Goal: Transaction & Acquisition: Book appointment/travel/reservation

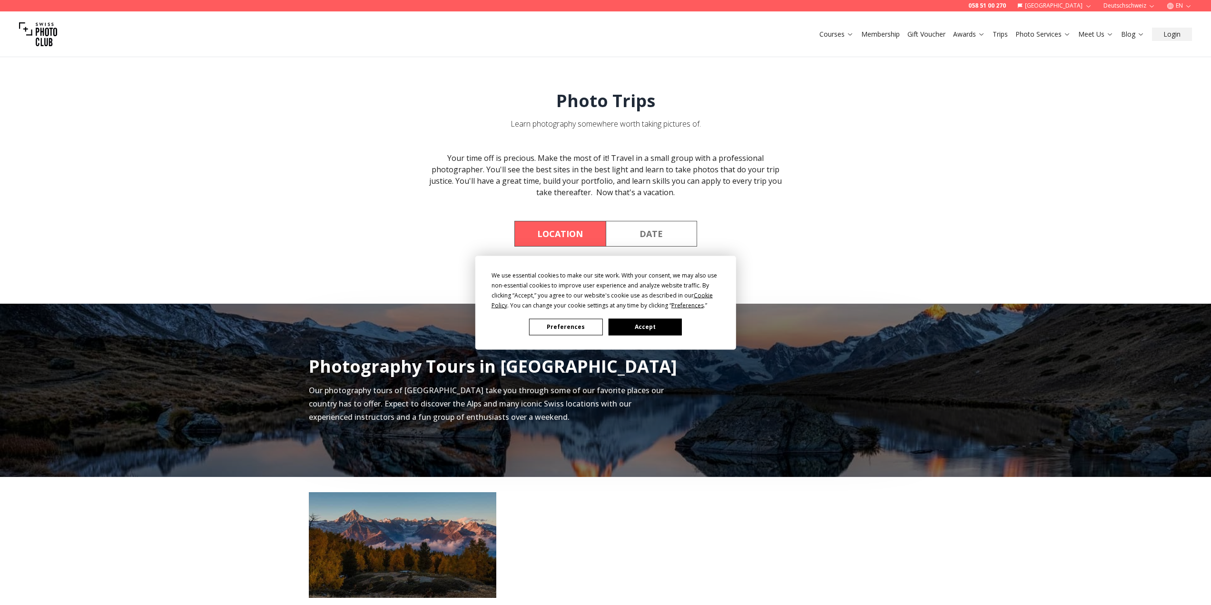
drag, startPoint x: 659, startPoint y: 328, endPoint x: 667, endPoint y: 329, distance: 8.6
click at [659, 328] on button "Accept" at bounding box center [644, 326] width 73 height 17
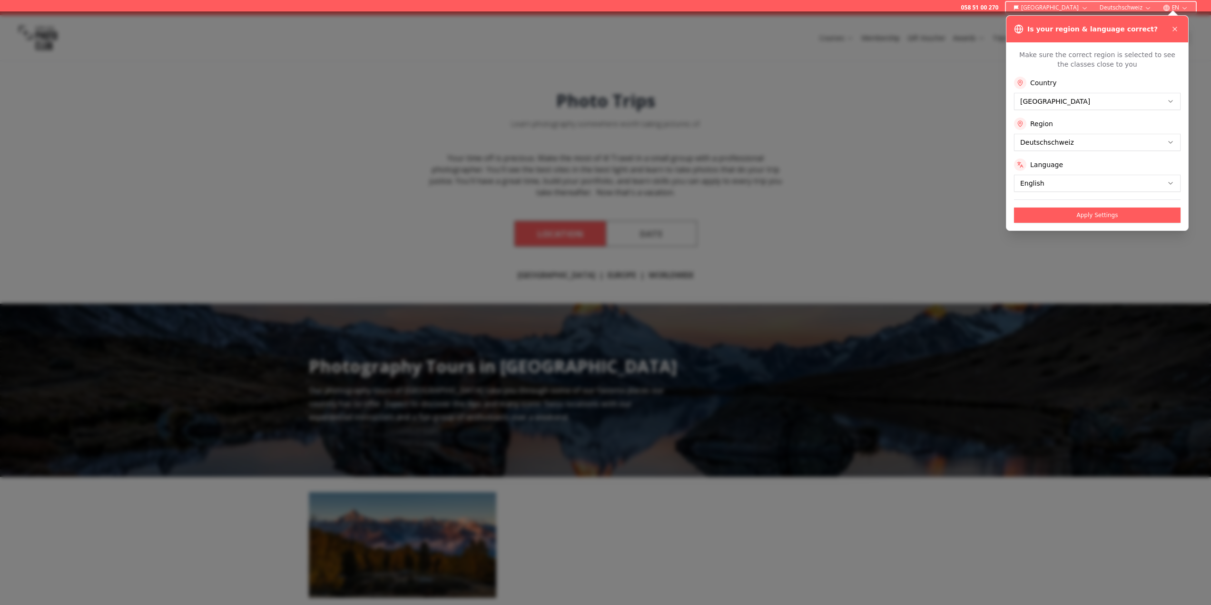
drag, startPoint x: 1120, startPoint y: 216, endPoint x: 1146, endPoint y: 149, distance: 71.9
click at [1147, 163] on div "Make sure the correct region is selected to see the classes close to you Countr…" at bounding box center [1098, 136] width 182 height 188
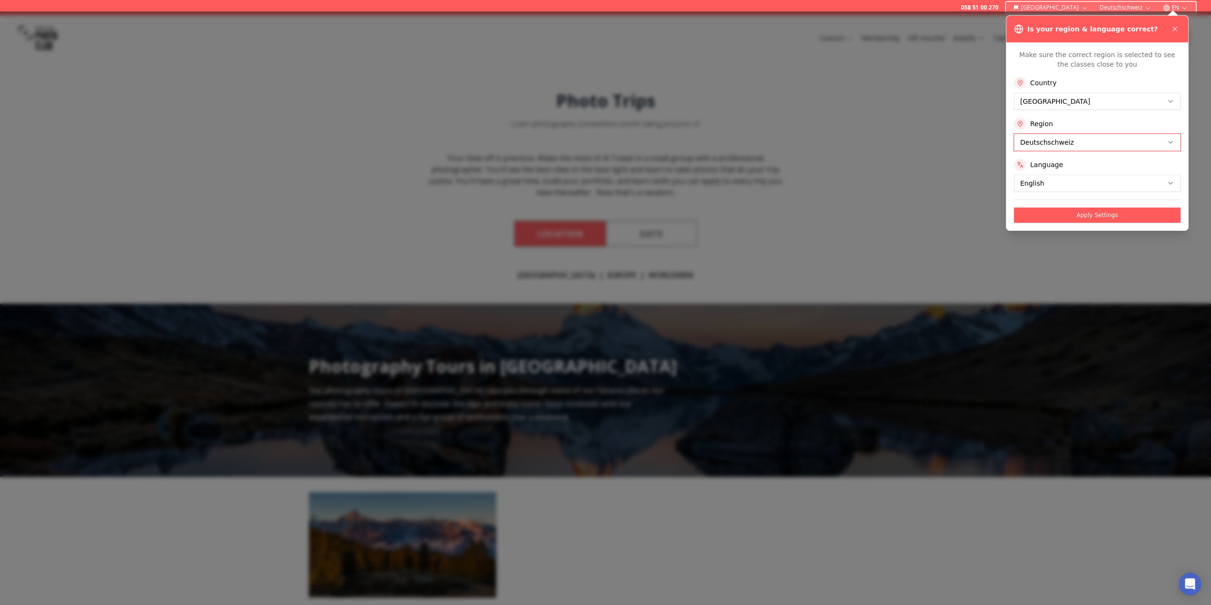
click at [1091, 213] on button "Apply Settings" at bounding box center [1097, 215] width 167 height 15
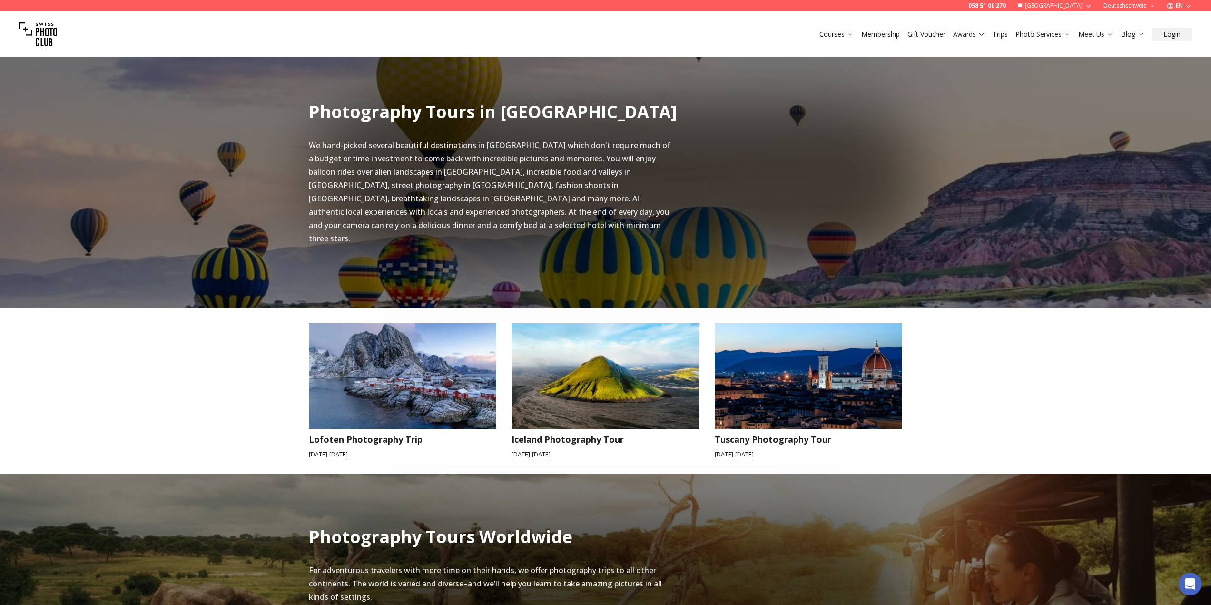
scroll to position [571, 0]
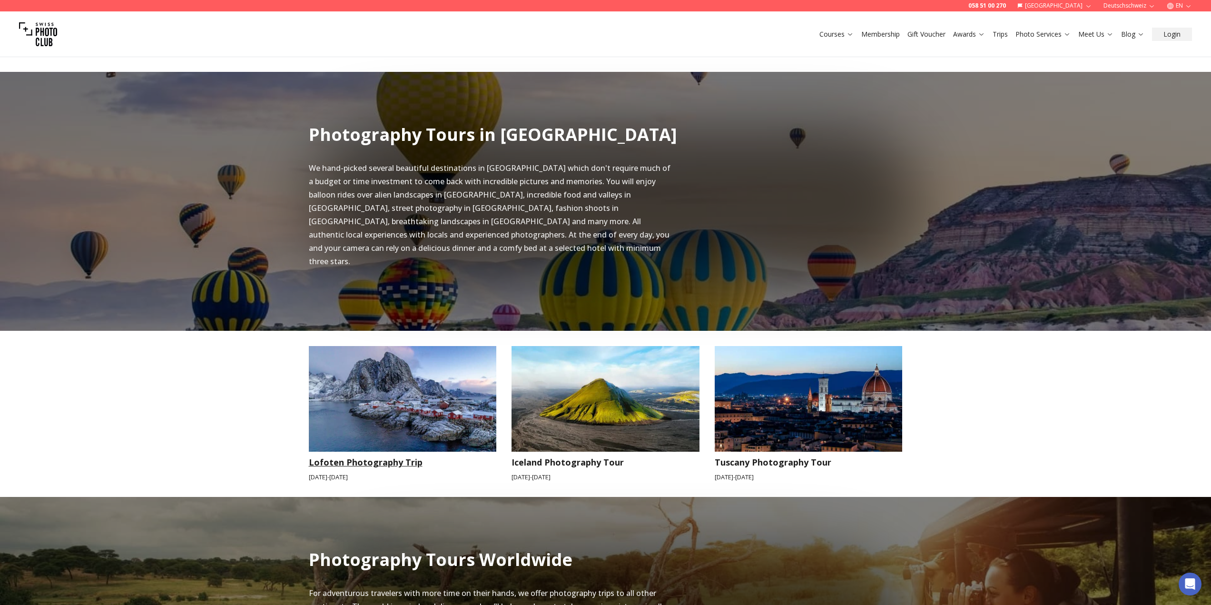
click at [423, 386] on img at bounding box center [403, 399] width 188 height 106
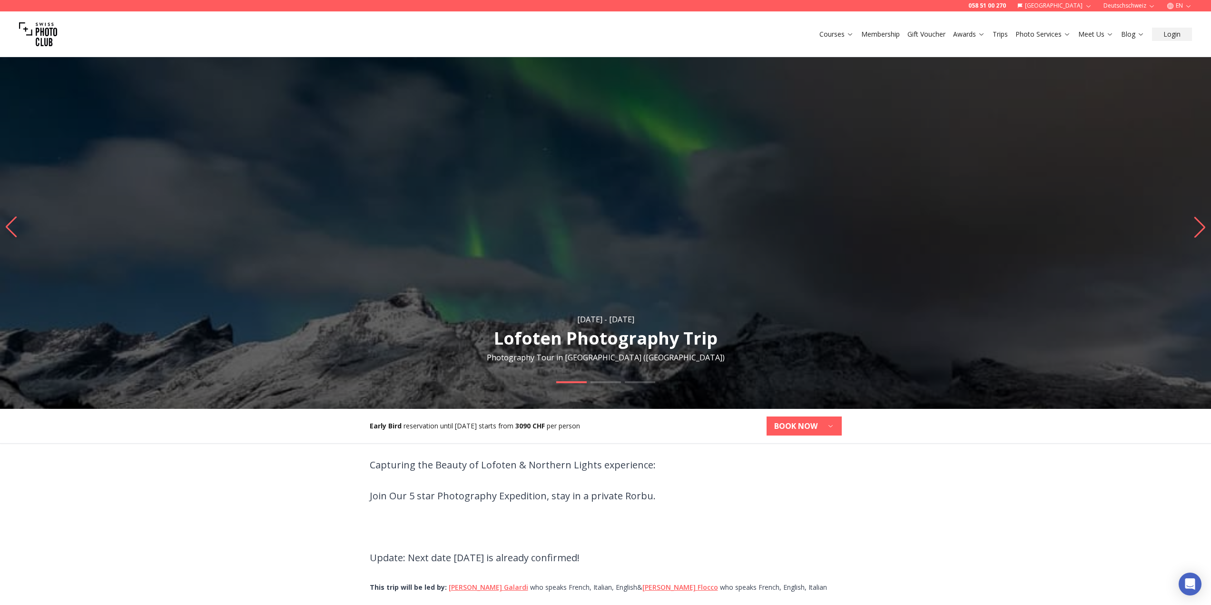
click at [1200, 225] on icon "Next slide" at bounding box center [1200, 227] width 13 height 21
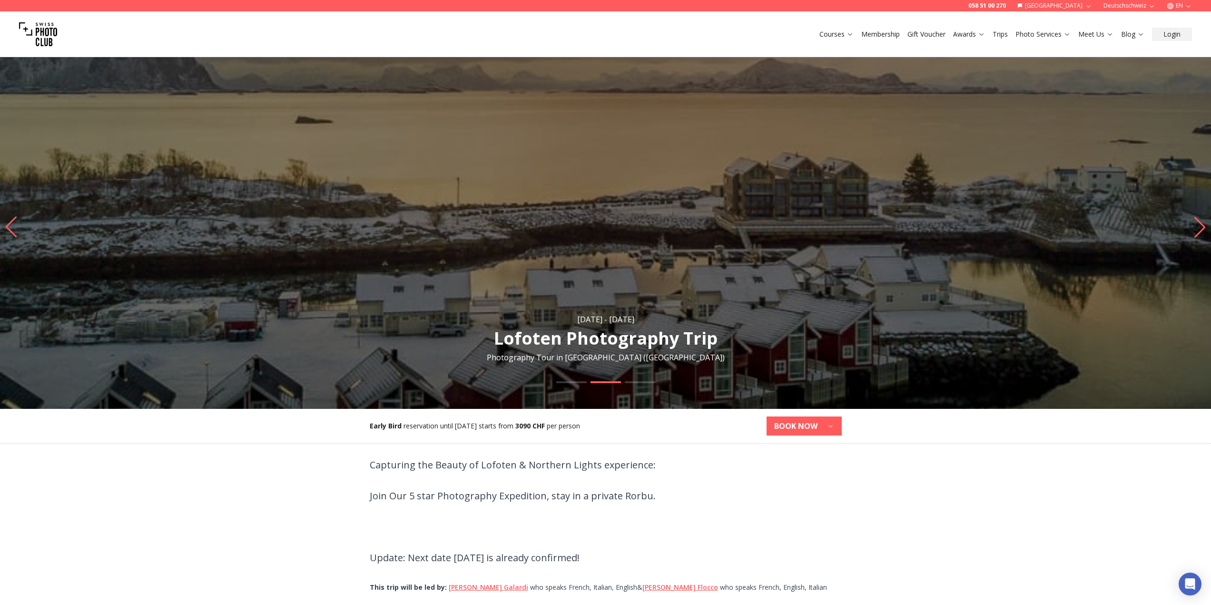
click at [1200, 225] on icon "Next slide" at bounding box center [1200, 227] width 13 height 21
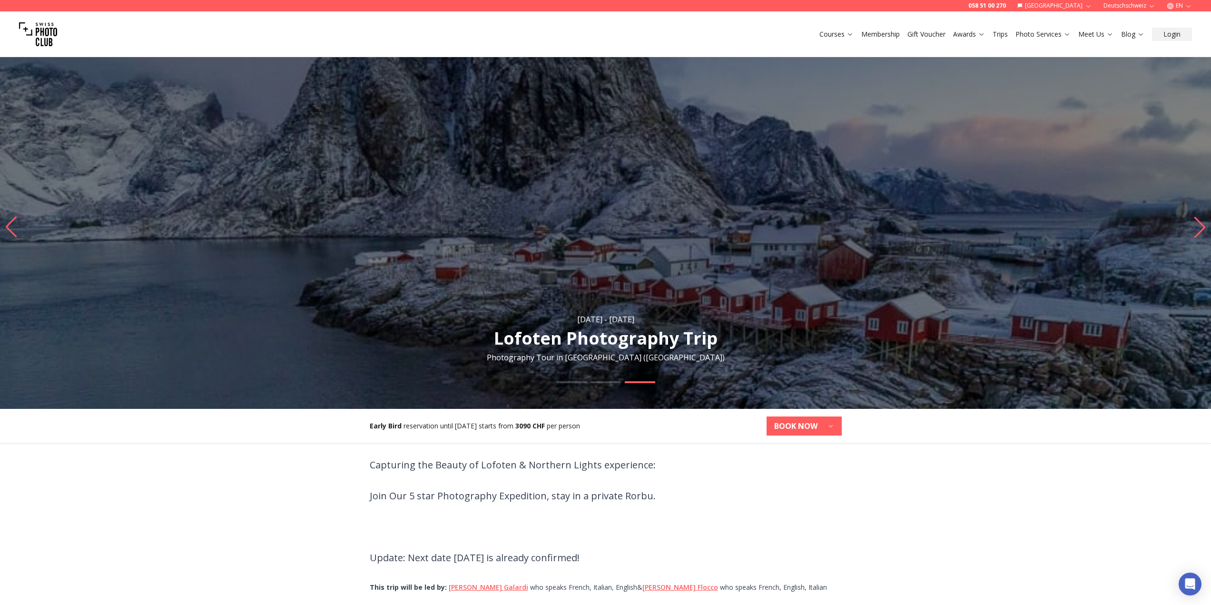
click at [1200, 225] on icon "Next slide" at bounding box center [1200, 227] width 13 height 21
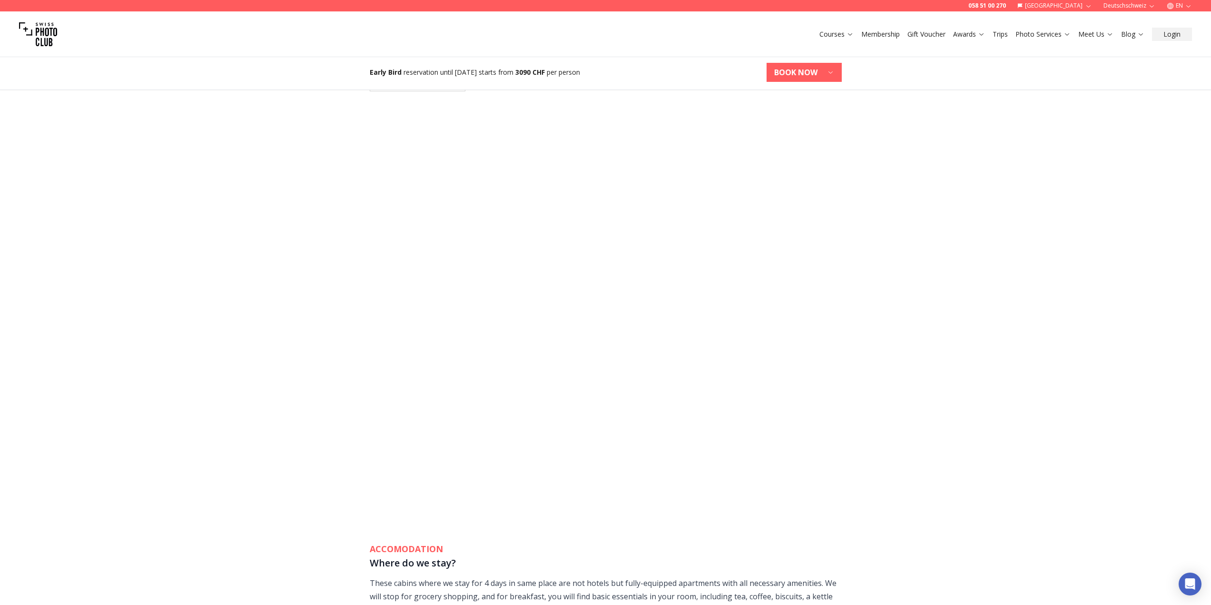
scroll to position [1238, 0]
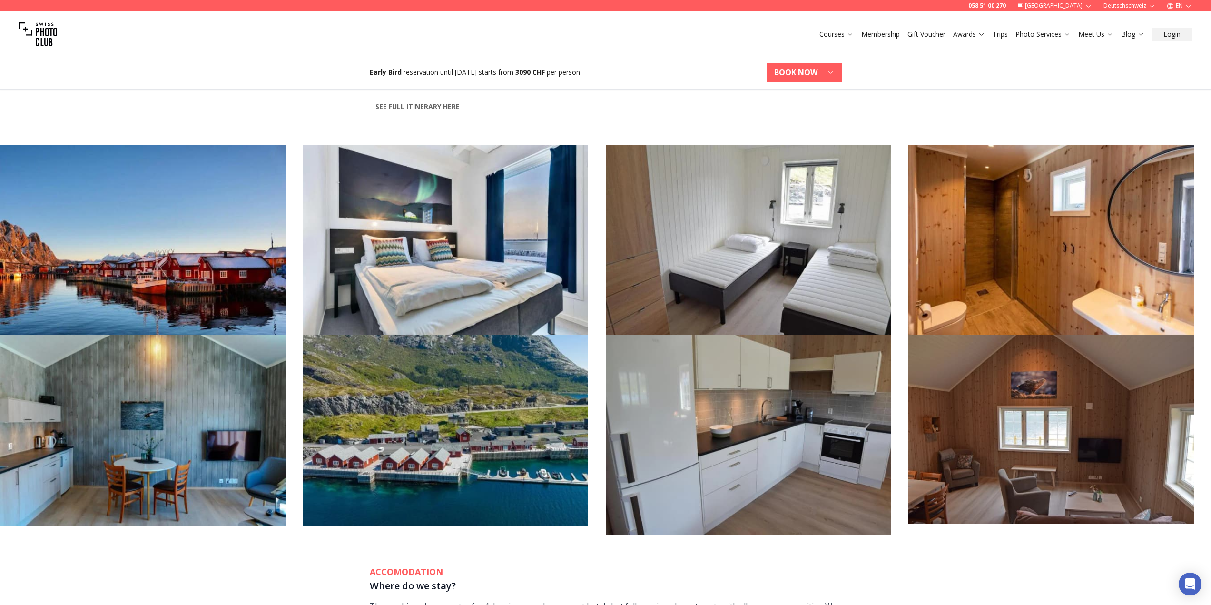
click at [1030, 214] on img at bounding box center [1052, 240] width 286 height 190
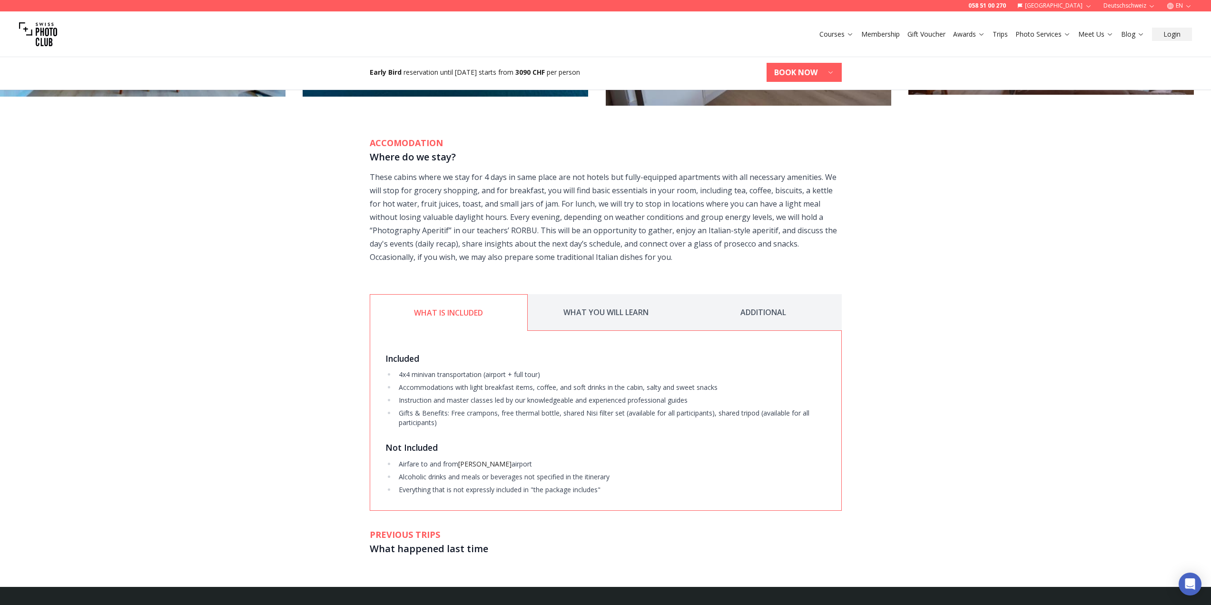
scroll to position [1666, 0]
click at [624, 317] on button "WHAT YOU WILL LEARN" at bounding box center [606, 313] width 157 height 37
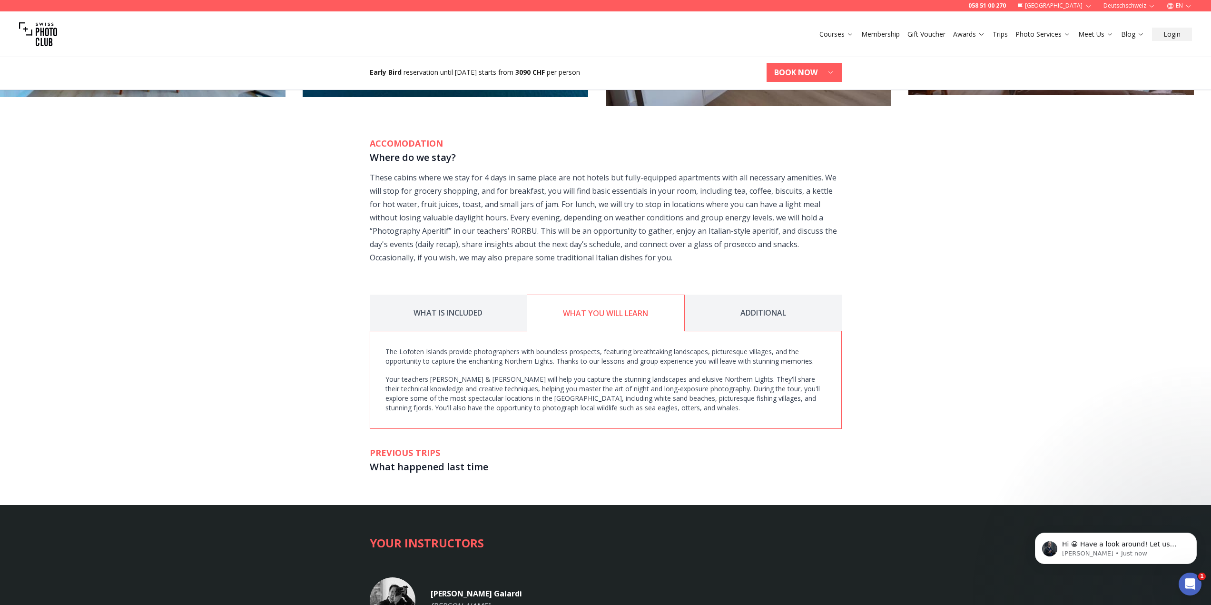
scroll to position [0, 0]
